Goal: Transaction & Acquisition: Purchase product/service

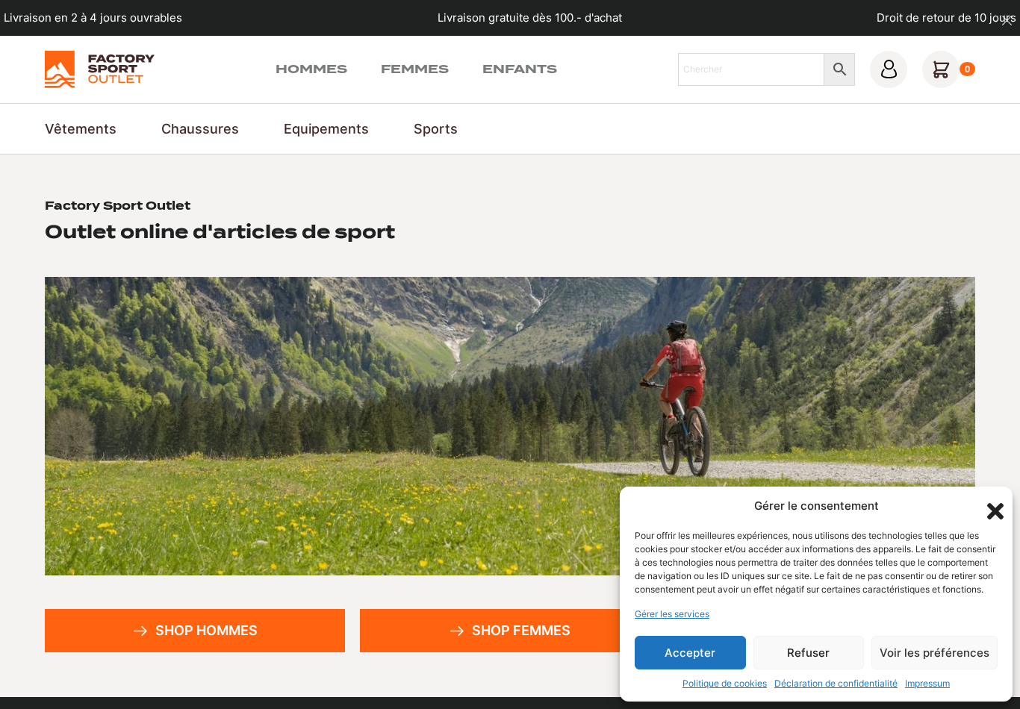
click at [997, 499] on icon "Fermer la boîte de dialogue" at bounding box center [994, 511] width 25 height 25
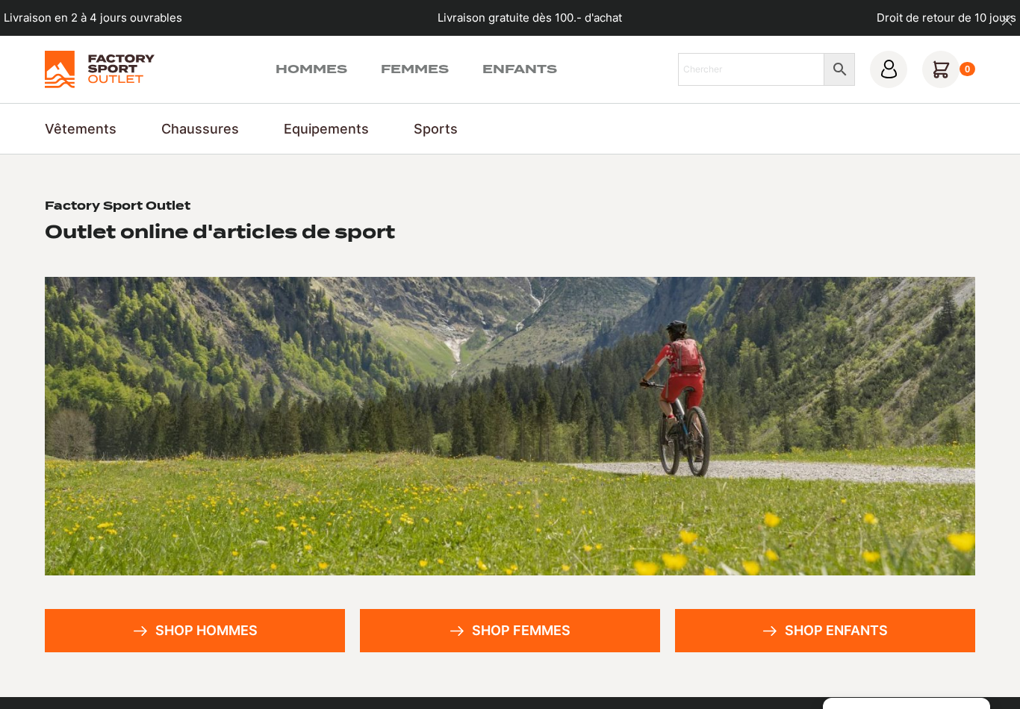
click at [220, 652] on link "Shop hommes" at bounding box center [195, 630] width 300 height 43
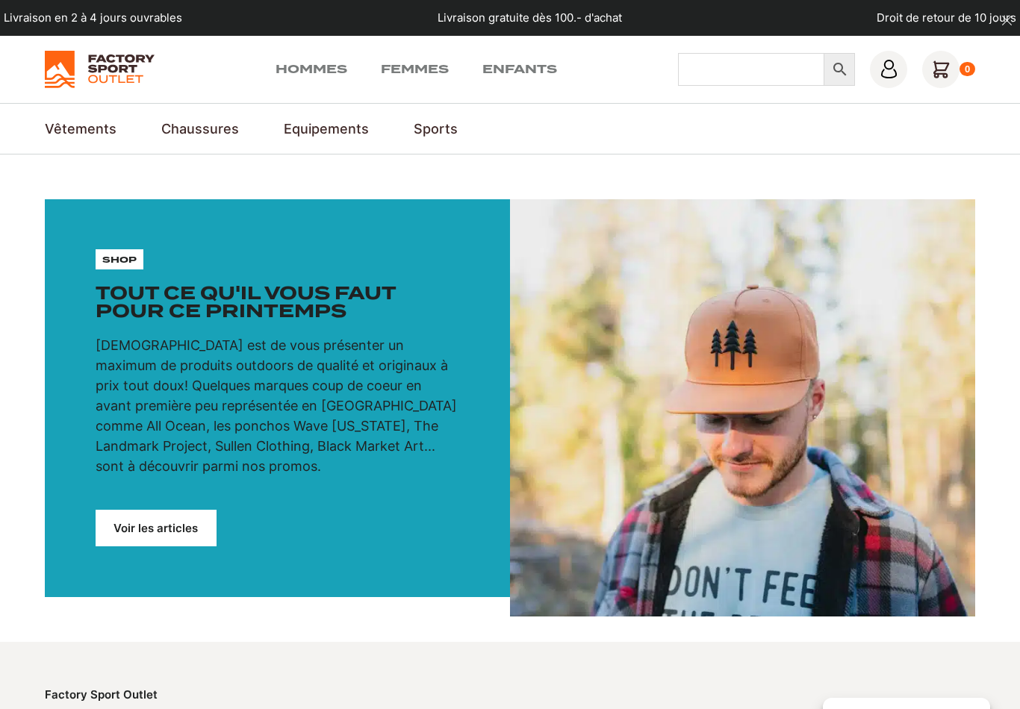
click at [736, 66] on input "Chercher" at bounding box center [751, 69] width 147 height 33
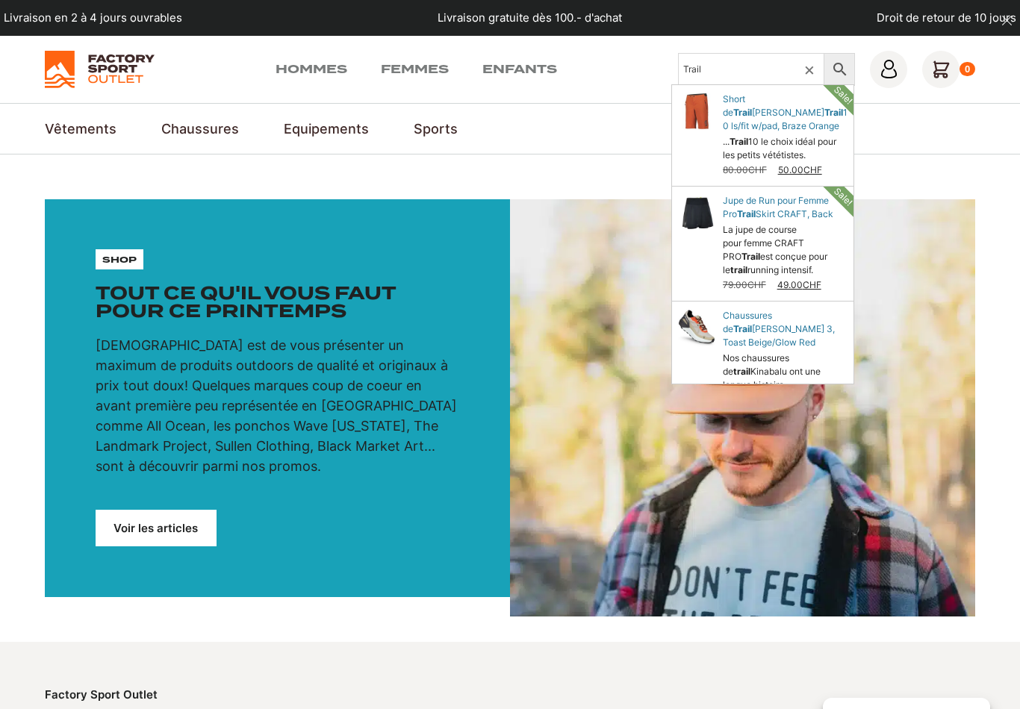
type input "Trail"
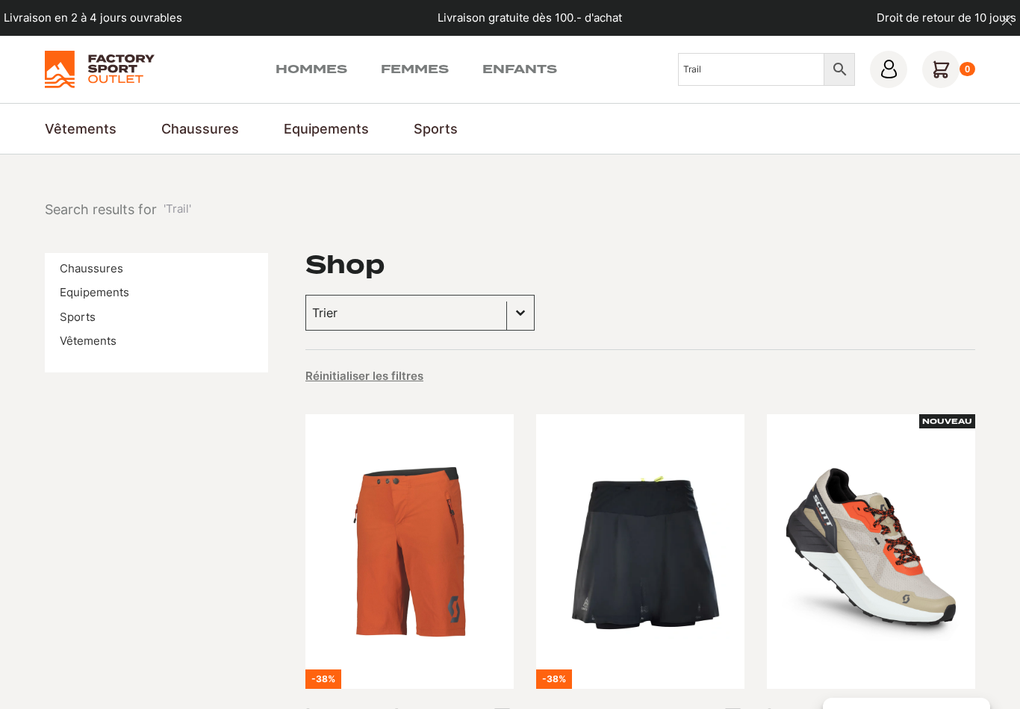
click at [720, 72] on input "Trail" at bounding box center [751, 69] width 147 height 33
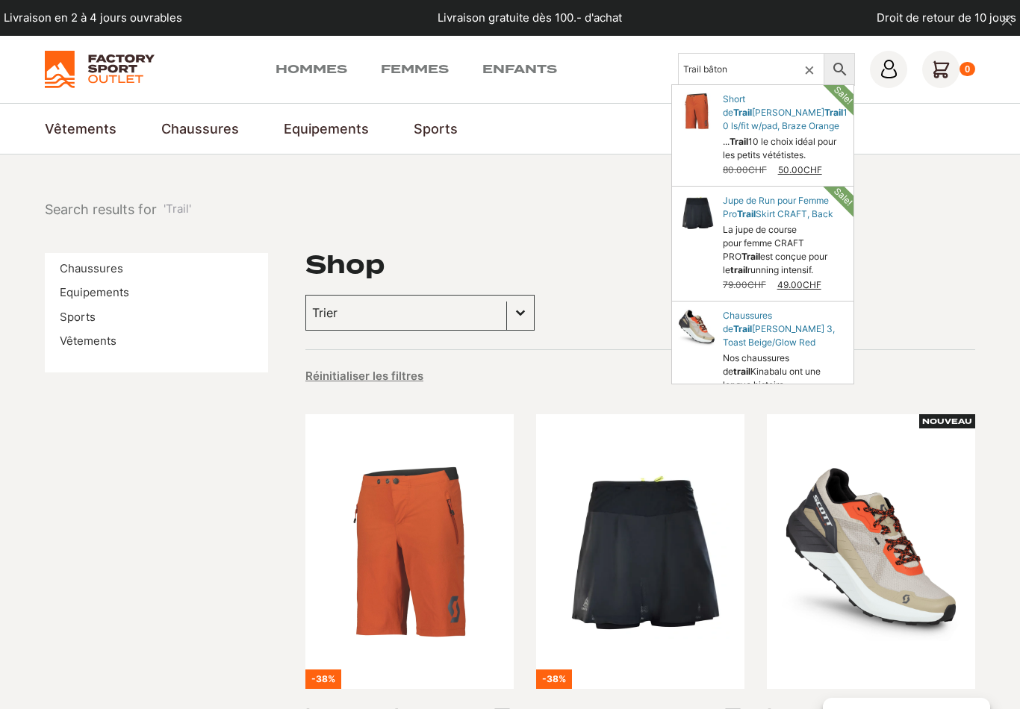
type input "Trail bâton"
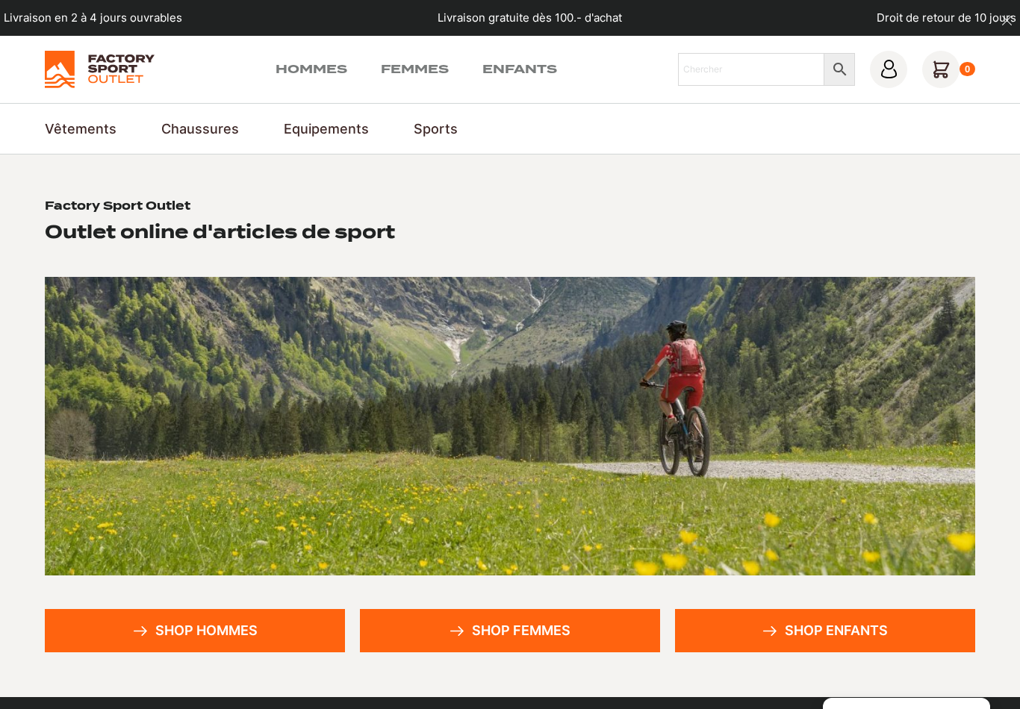
click at [0, 0] on link "Randonnée" at bounding box center [0, 0] width 0 height 0
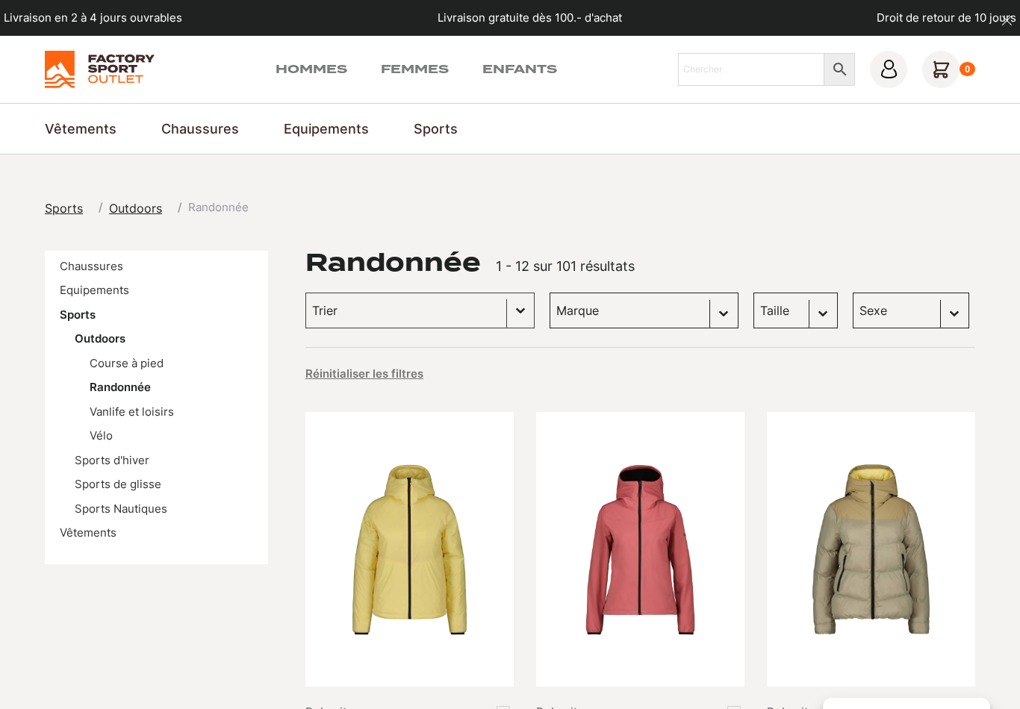
click at [161, 359] on link "Course à pied" at bounding box center [127, 363] width 74 height 14
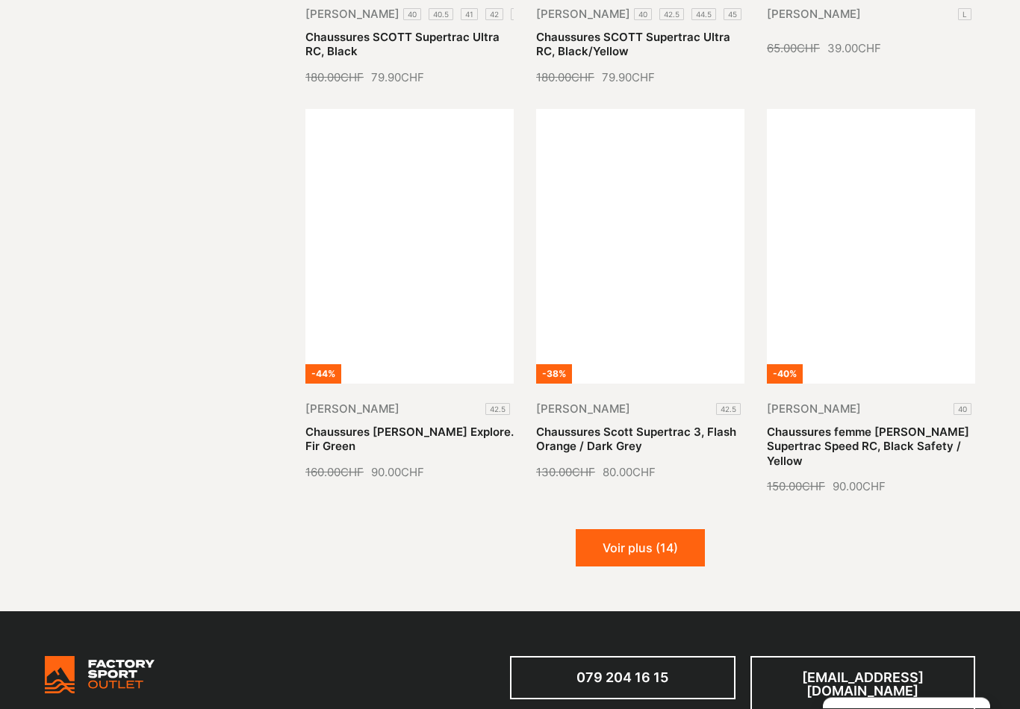
scroll to position [1532, 0]
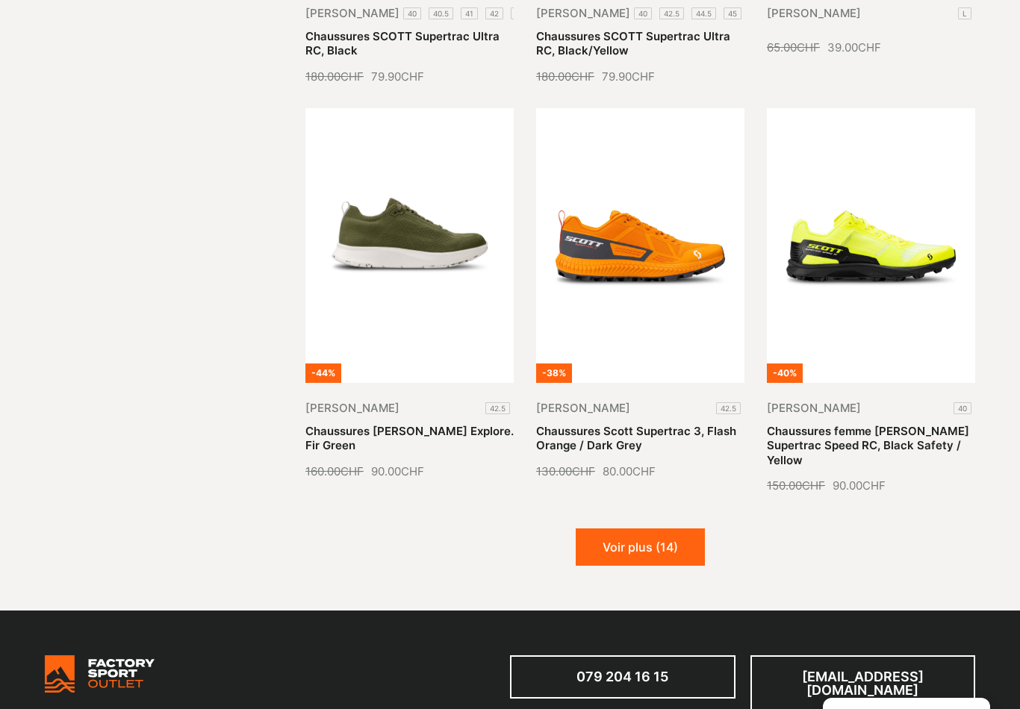
click at [667, 528] on button "Voir plus (14)" at bounding box center [640, 546] width 129 height 37
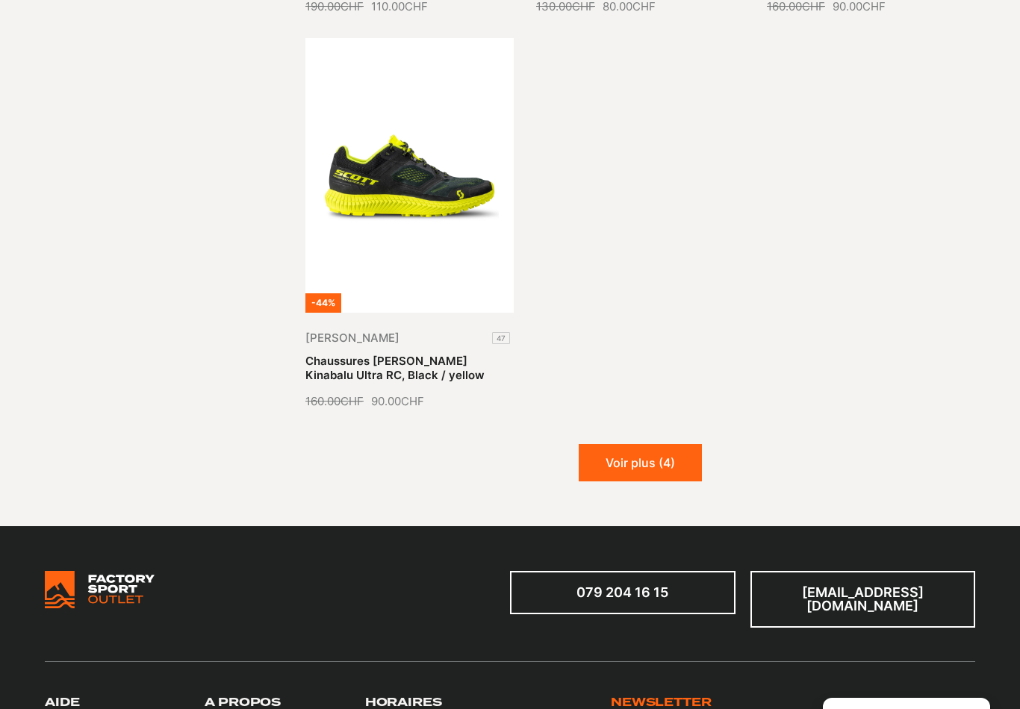
scroll to position [3194, 0]
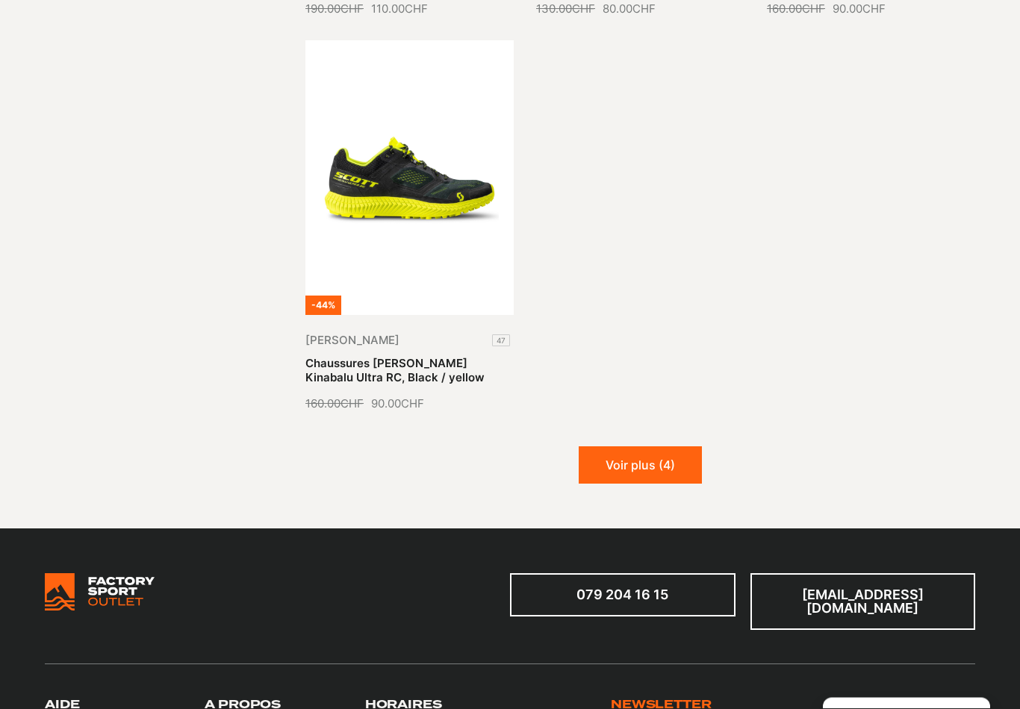
click at [654, 447] on button "Voir plus (4)" at bounding box center [639, 465] width 123 height 37
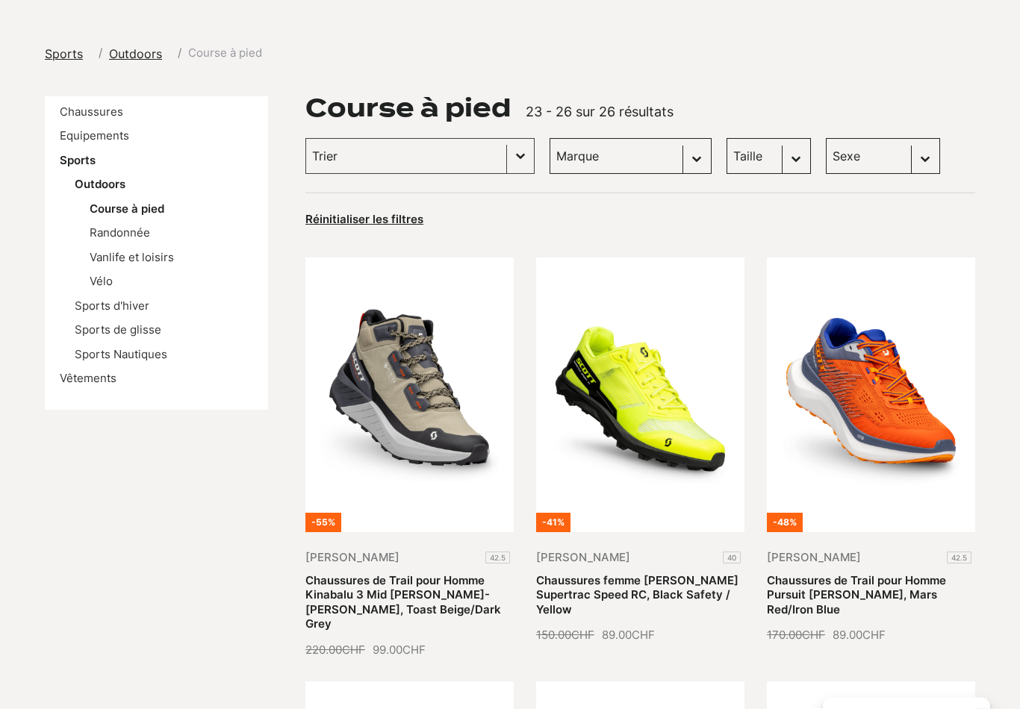
scroll to position [0, 0]
